Goal: Navigation & Orientation: Find specific page/section

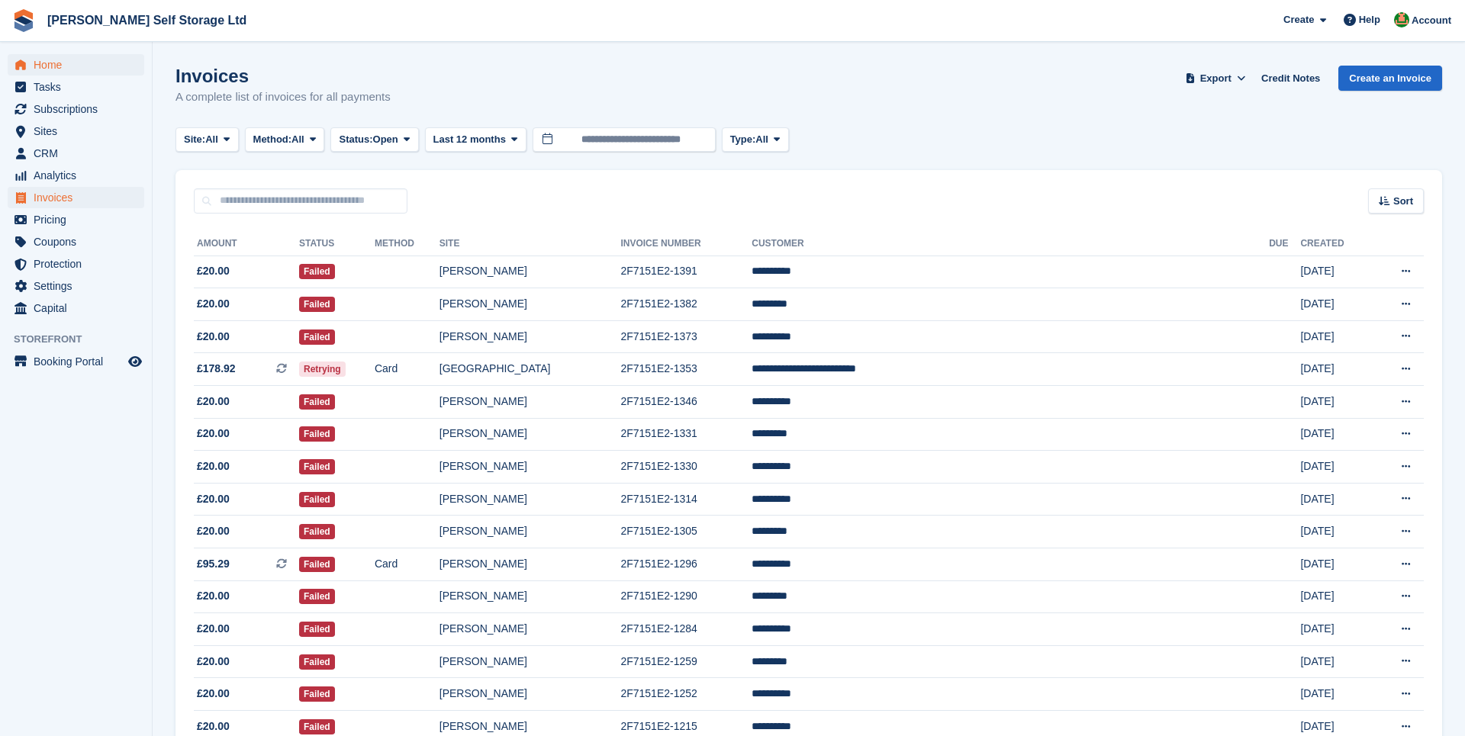
click at [85, 56] on span "Home" at bounding box center [80, 64] width 92 height 21
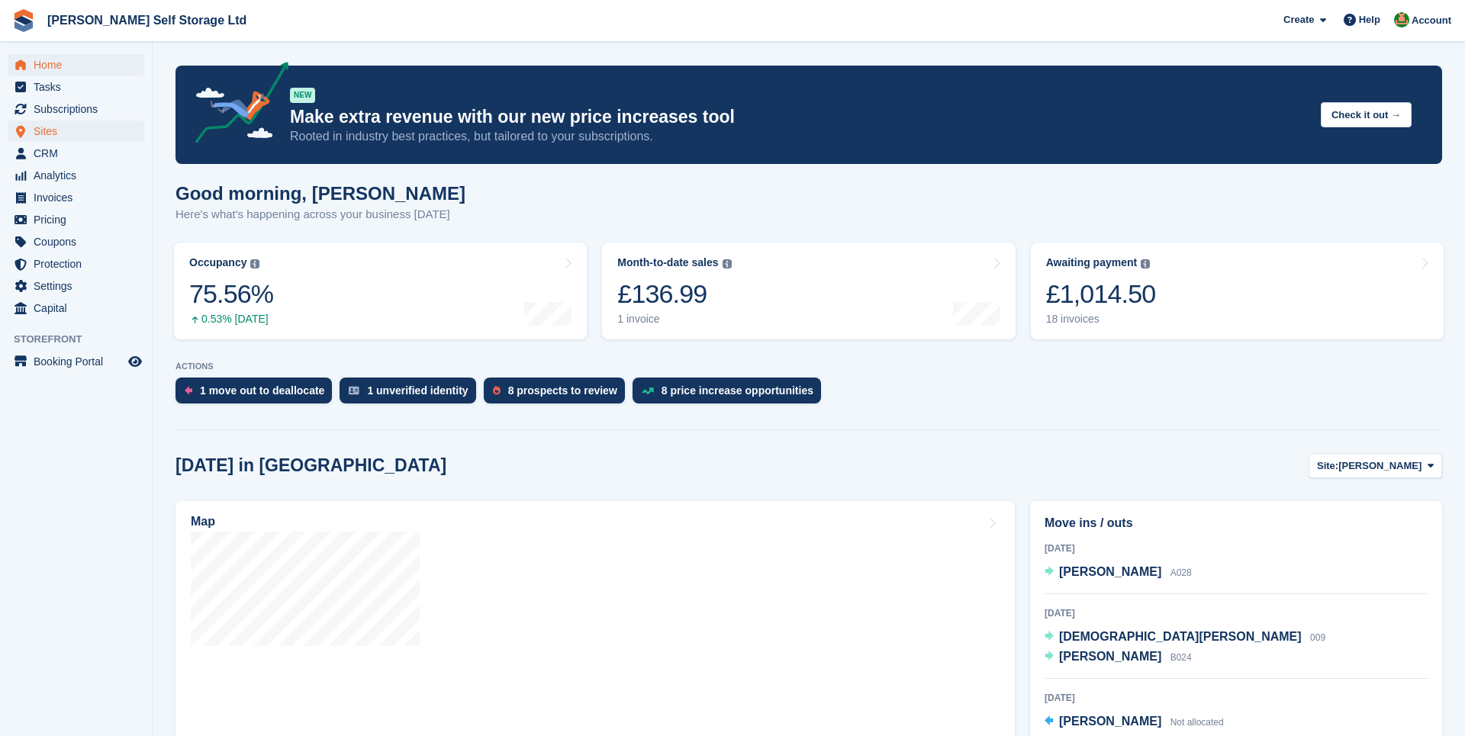
click at [53, 131] on span "Sites" at bounding box center [80, 131] width 92 height 21
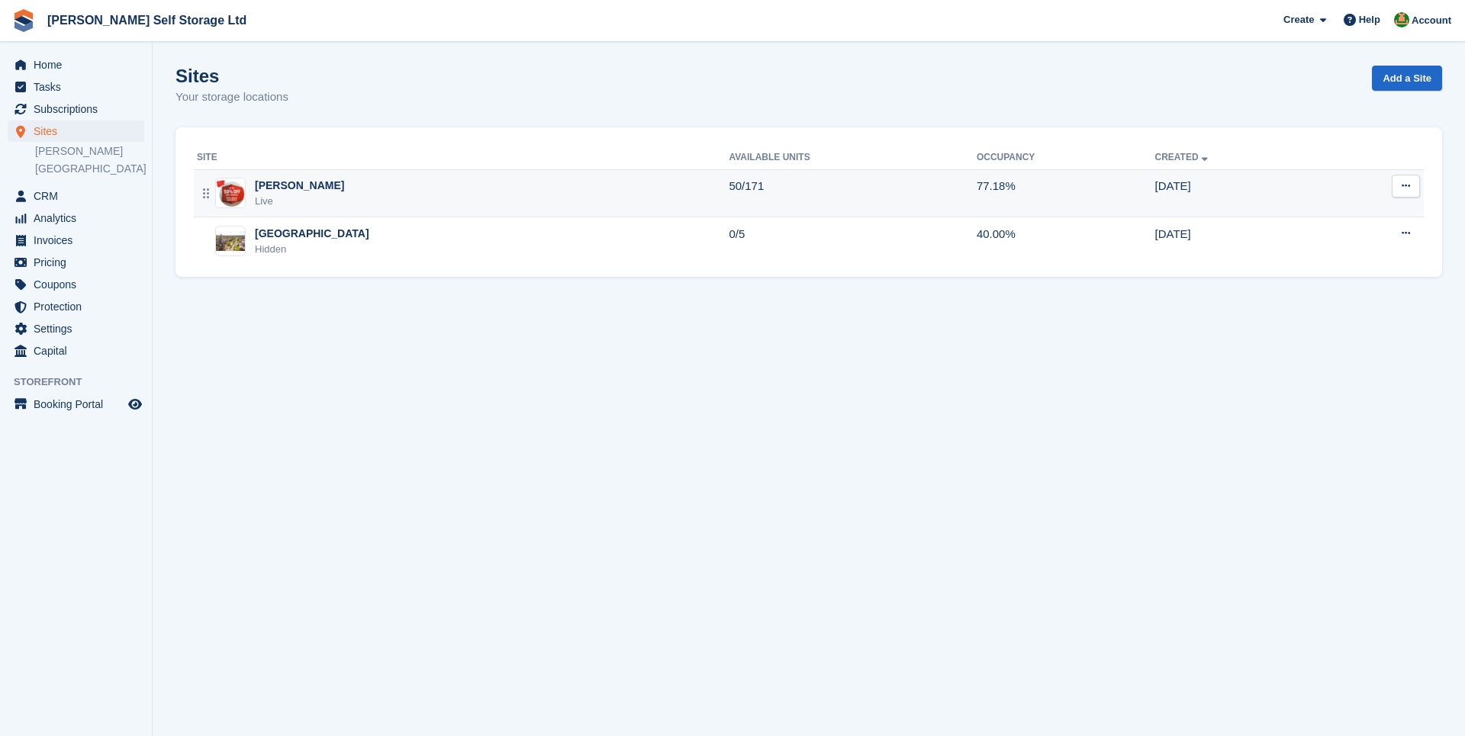
click at [540, 182] on div "Crosby Live" at bounding box center [463, 193] width 532 height 31
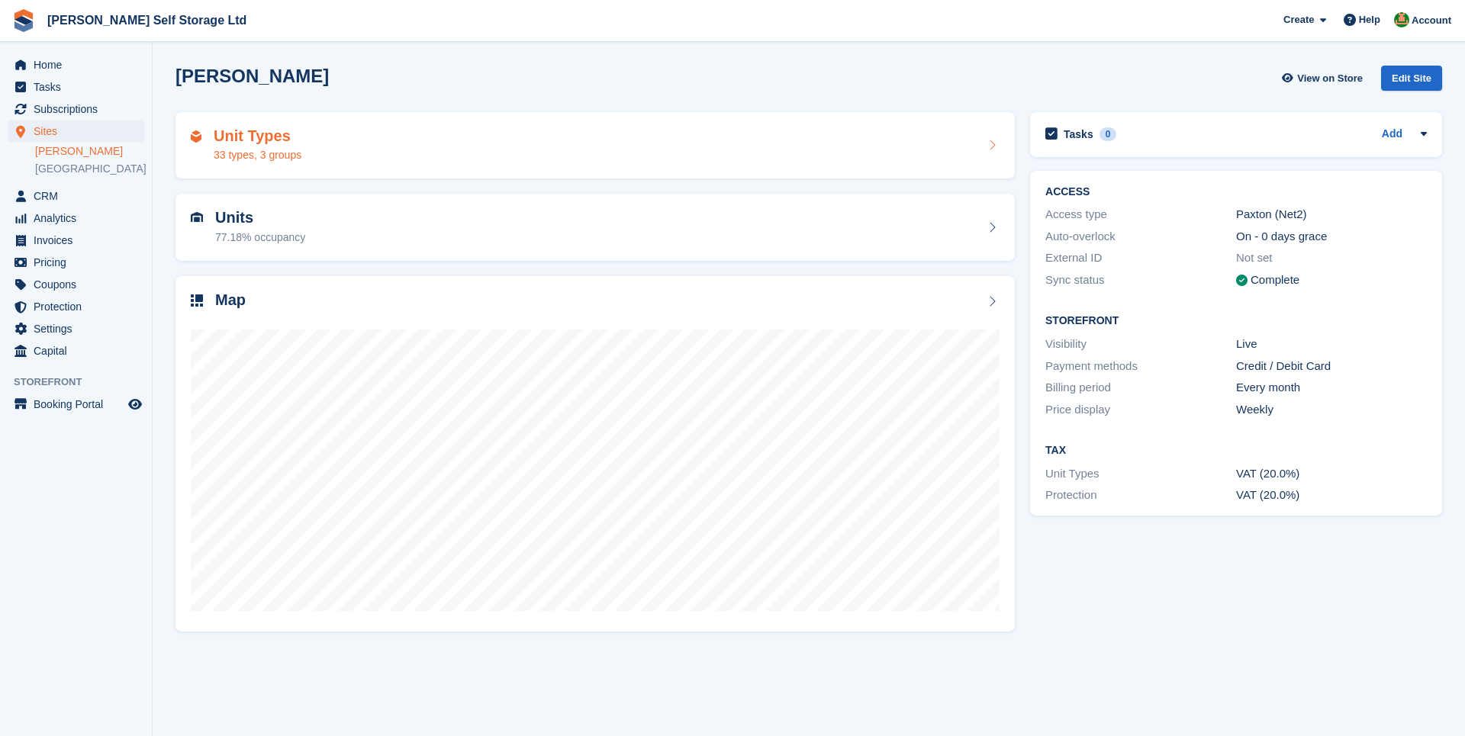
click at [356, 147] on div "Unit Types 33 types, 3 groups" at bounding box center [595, 145] width 809 height 37
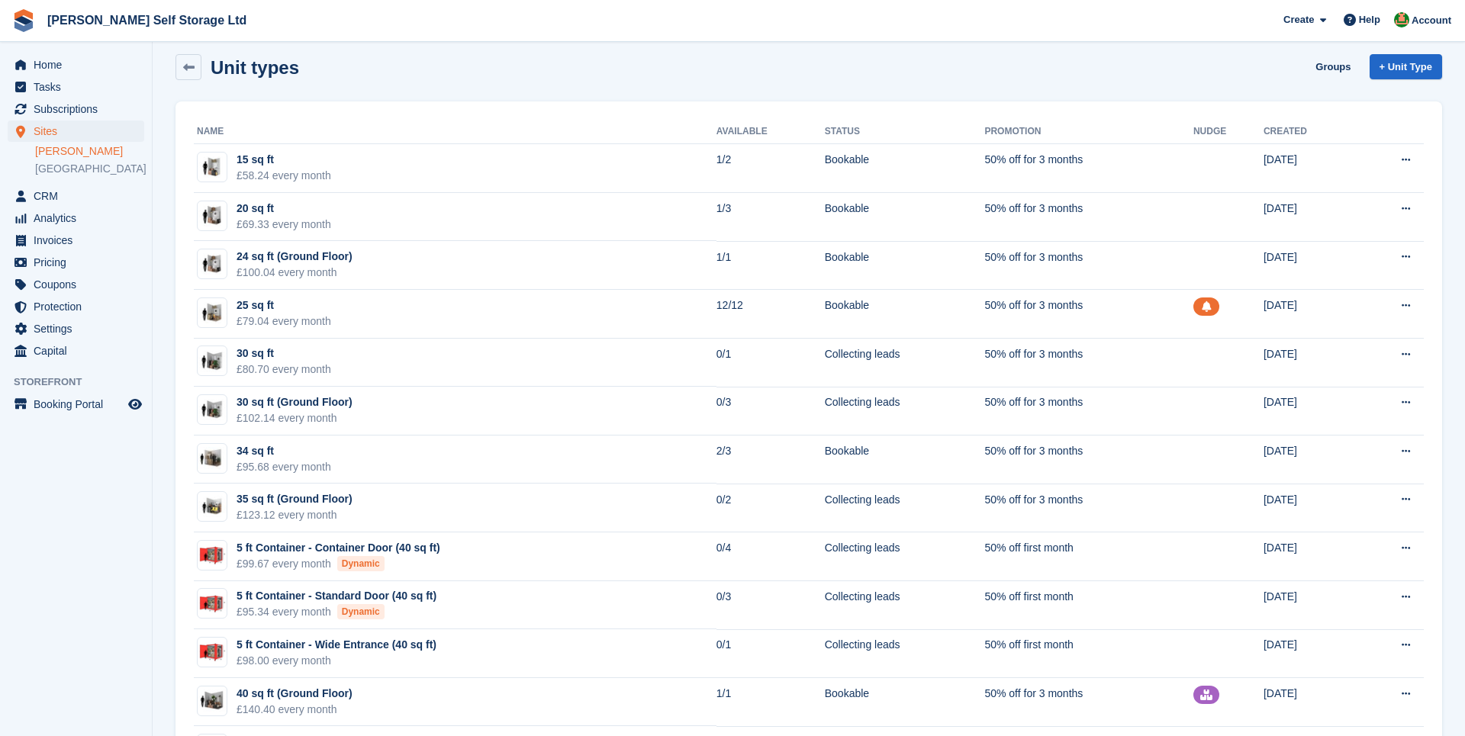
scroll to position [15, 0]
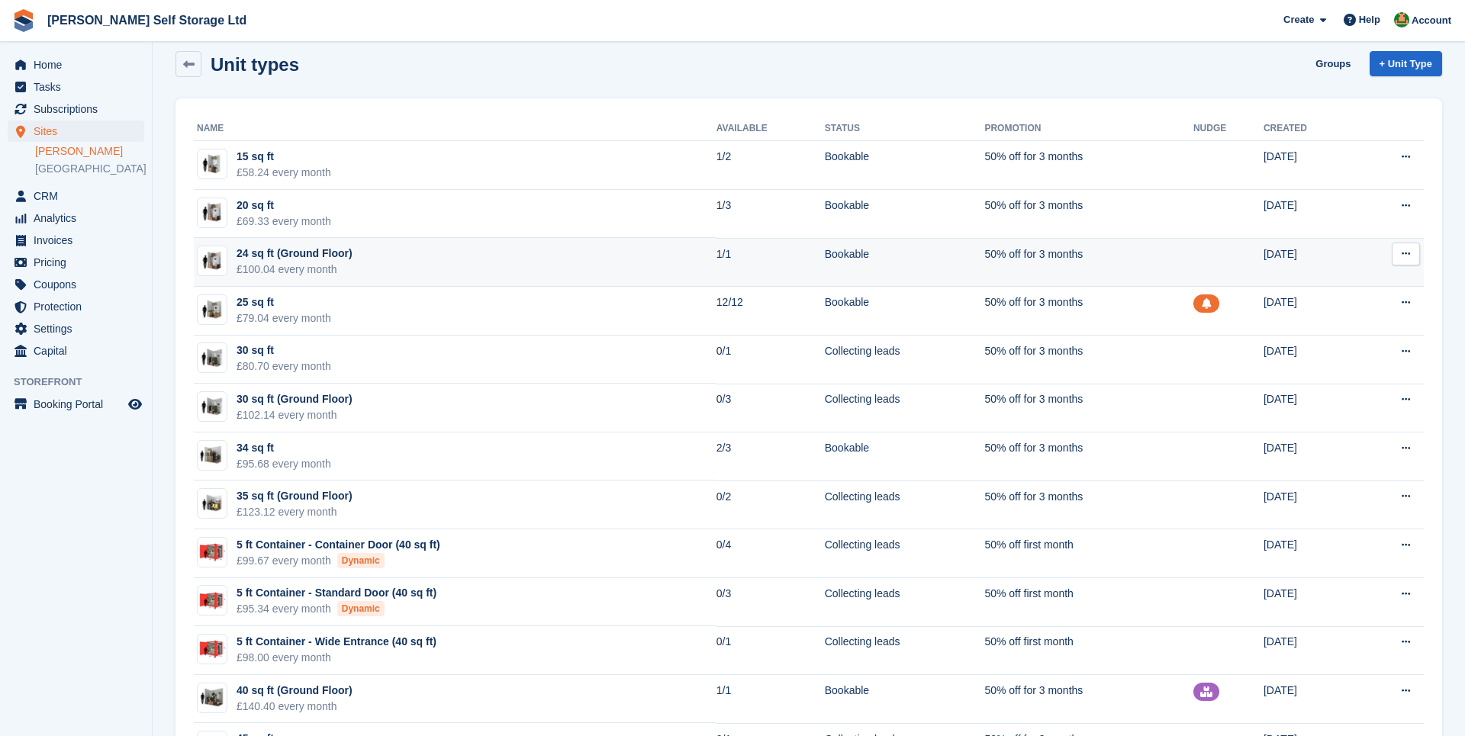
click at [397, 257] on td "24 sq ft (Ground Floor) £100.04 every month" at bounding box center [455, 262] width 523 height 49
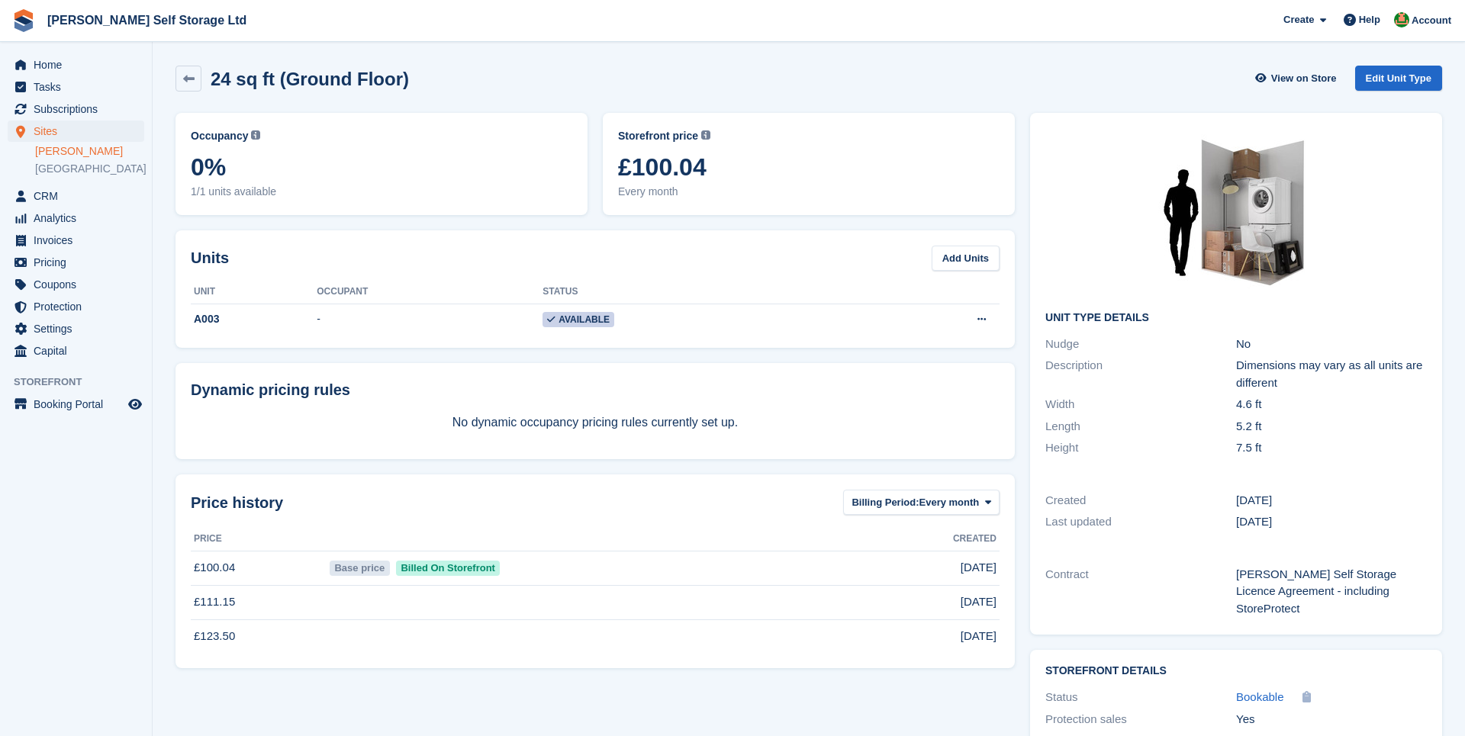
click at [1020, 360] on div "Occupancy Current percentage of all currently allocated units of this unit type…" at bounding box center [595, 471] width 855 height 733
click at [190, 74] on icon at bounding box center [188, 78] width 11 height 11
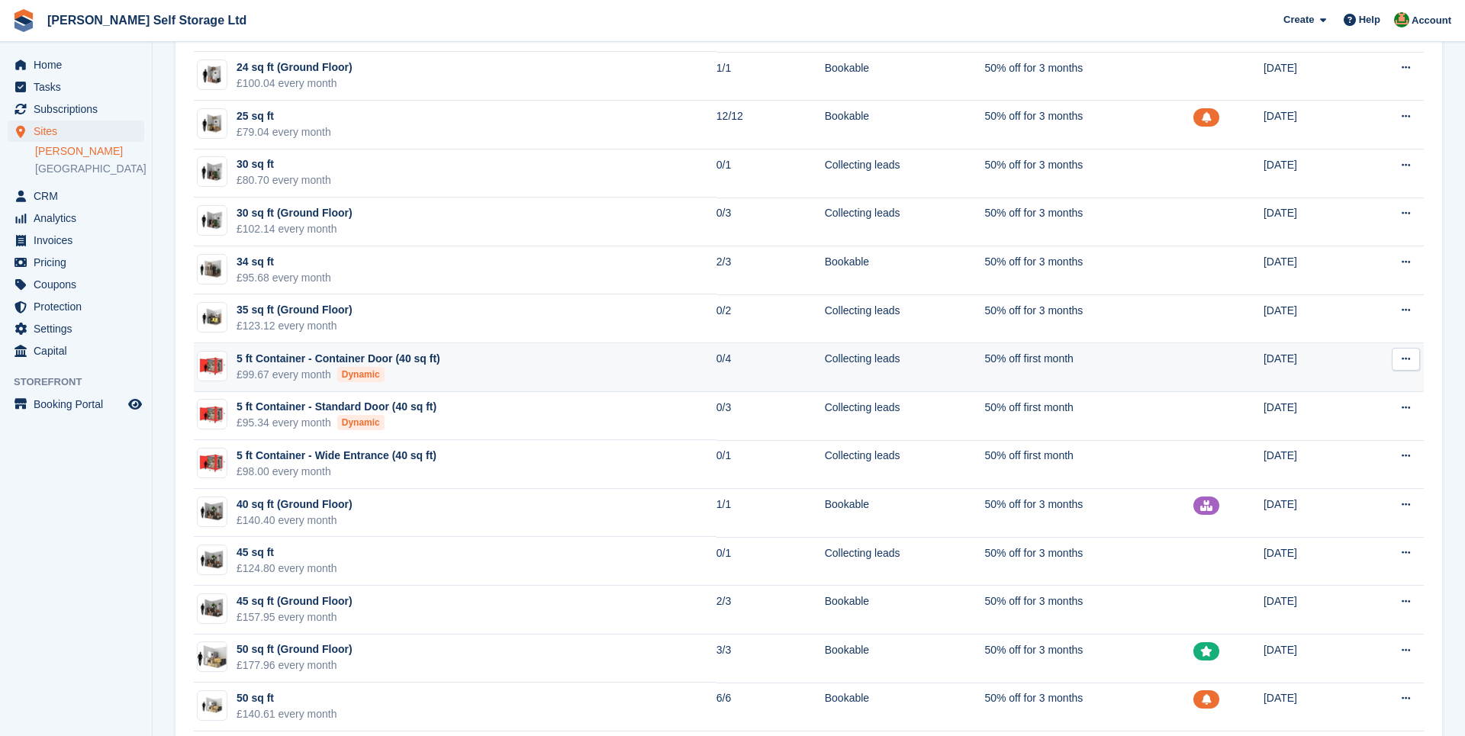
scroll to position [201, 0]
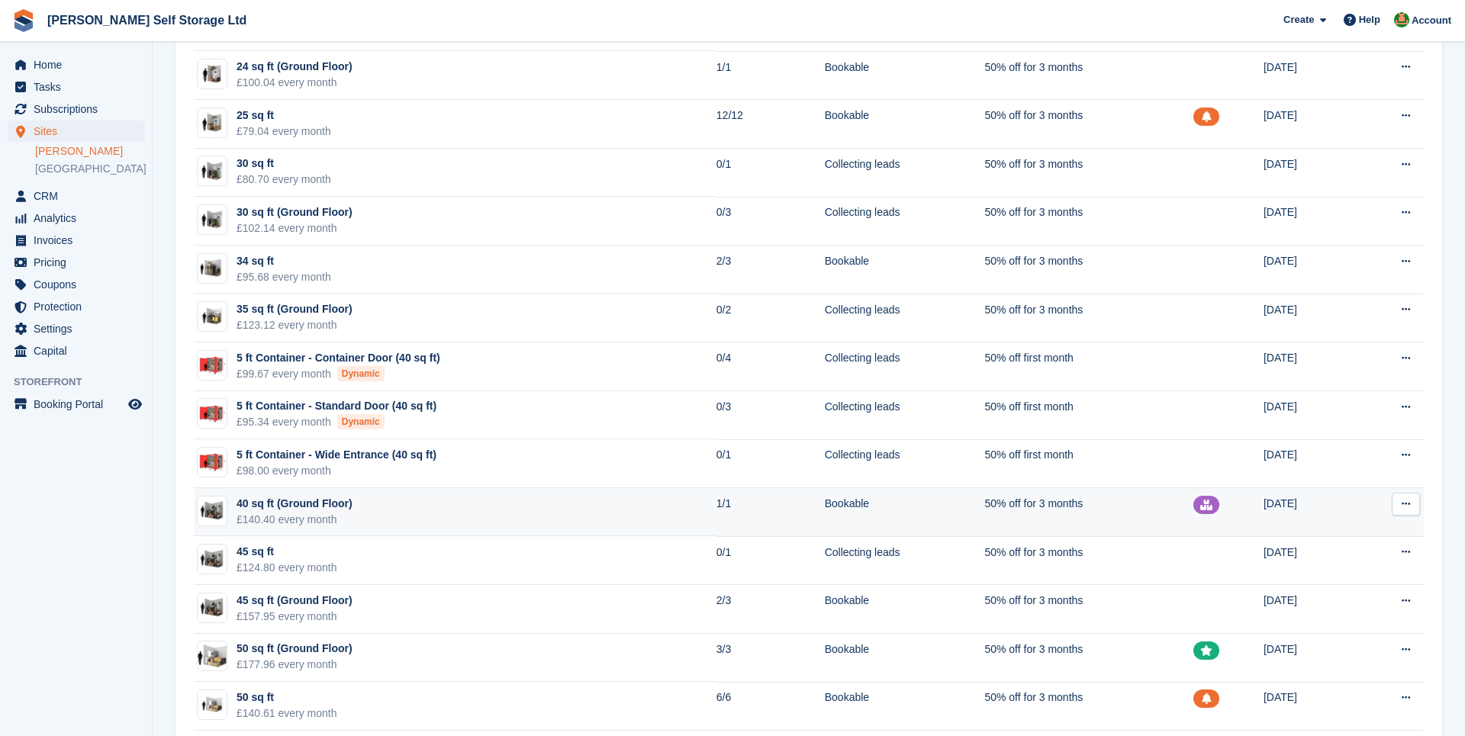
click at [335, 80] on div "£100.04 every month" at bounding box center [295, 83] width 116 height 16
